Goal: Transaction & Acquisition: Purchase product/service

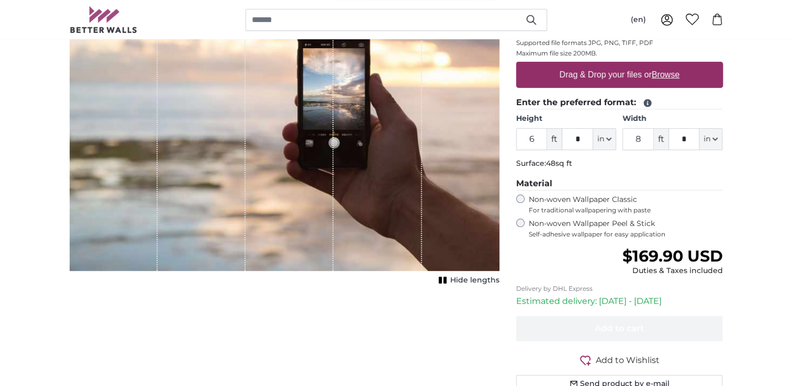
scroll to position [144, 0]
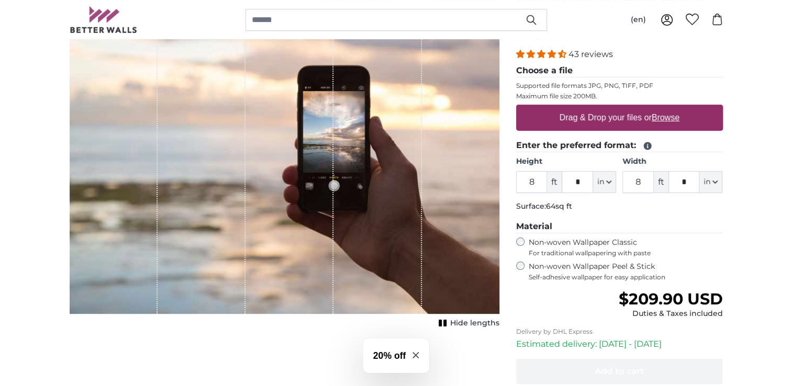
type input "8"
click at [644, 179] on input "8" at bounding box center [637, 182] width 31 height 22
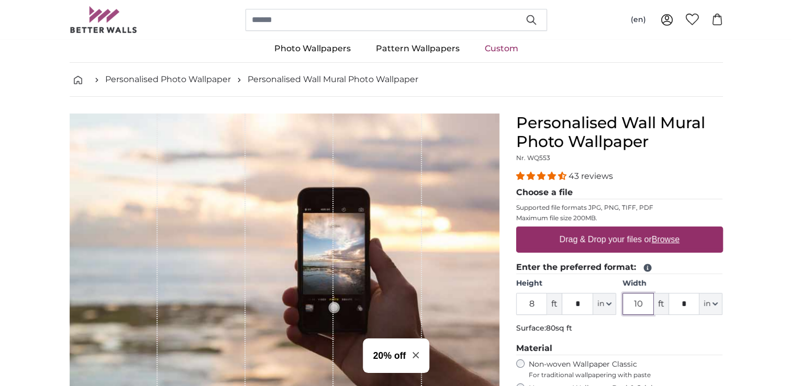
scroll to position [155, 0]
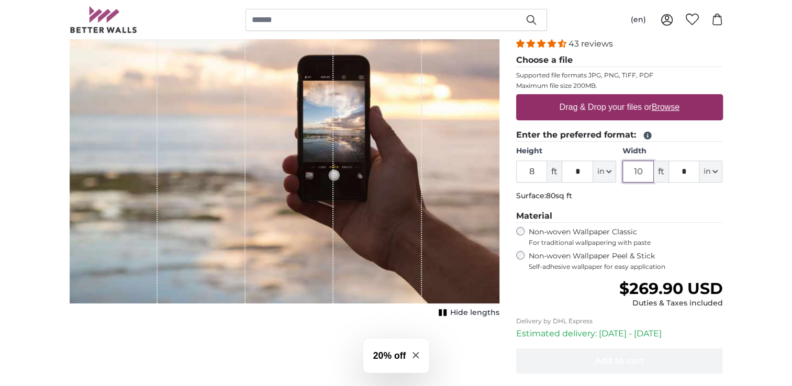
type input "10"
click at [537, 173] on input "8" at bounding box center [531, 172] width 31 height 22
type input "6"
click at [640, 174] on input "10" at bounding box center [637, 172] width 31 height 22
type input "1"
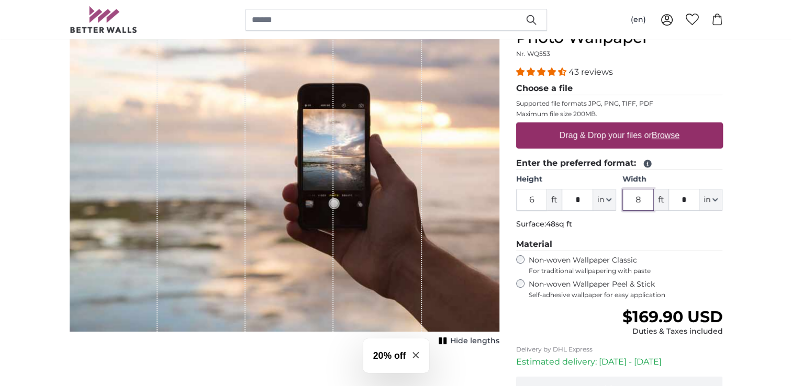
scroll to position [126, 0]
type input "8"
click at [600, 141] on label "Drag & Drop your files or Browse" at bounding box center [619, 136] width 128 height 21
click at [600, 126] on input "Drag & Drop your files or Browse" at bounding box center [619, 124] width 207 height 3
